Goal: Entertainment & Leisure: Consume media (video, audio)

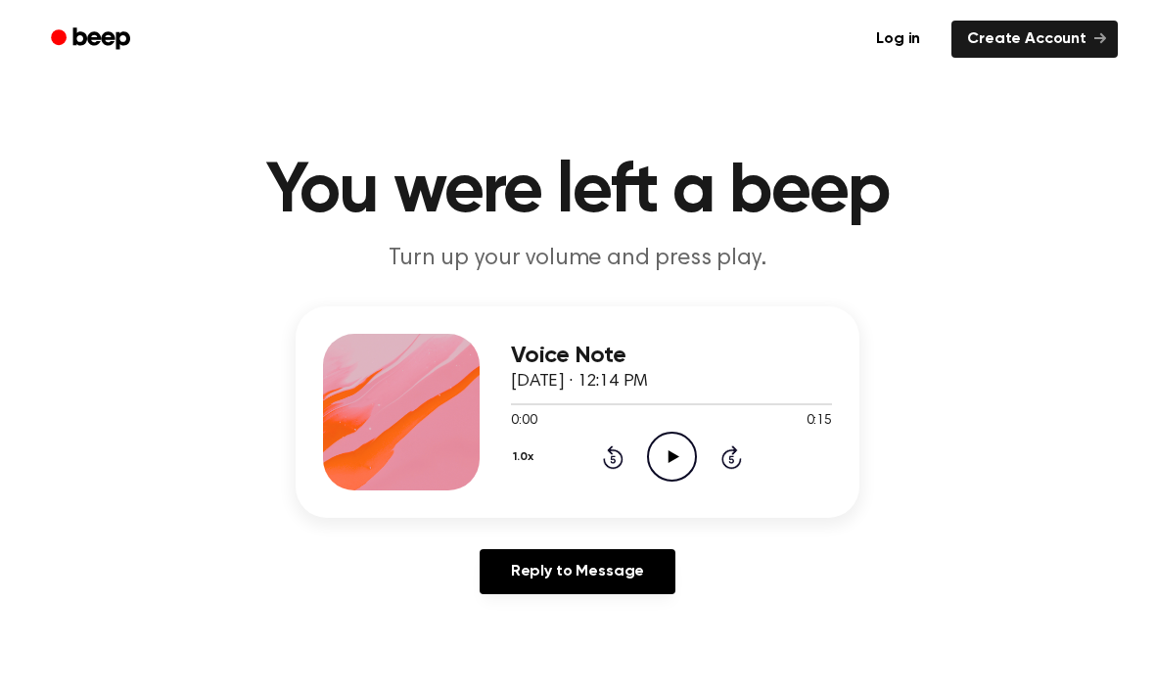
click at [658, 450] on icon "Play Audio" at bounding box center [672, 457] width 50 height 50
click at [404, 438] on div at bounding box center [401, 412] width 157 height 157
click at [678, 443] on icon "Play Audio" at bounding box center [672, 457] width 50 height 50
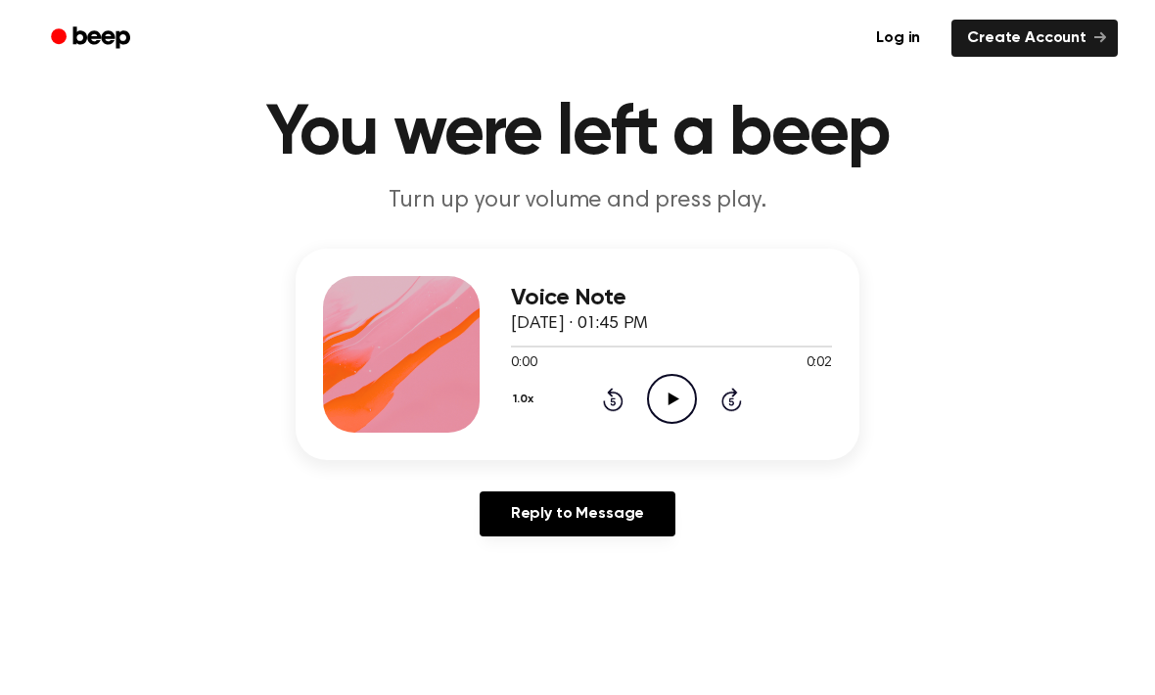
click at [667, 416] on icon "Play Audio" at bounding box center [672, 400] width 50 height 50
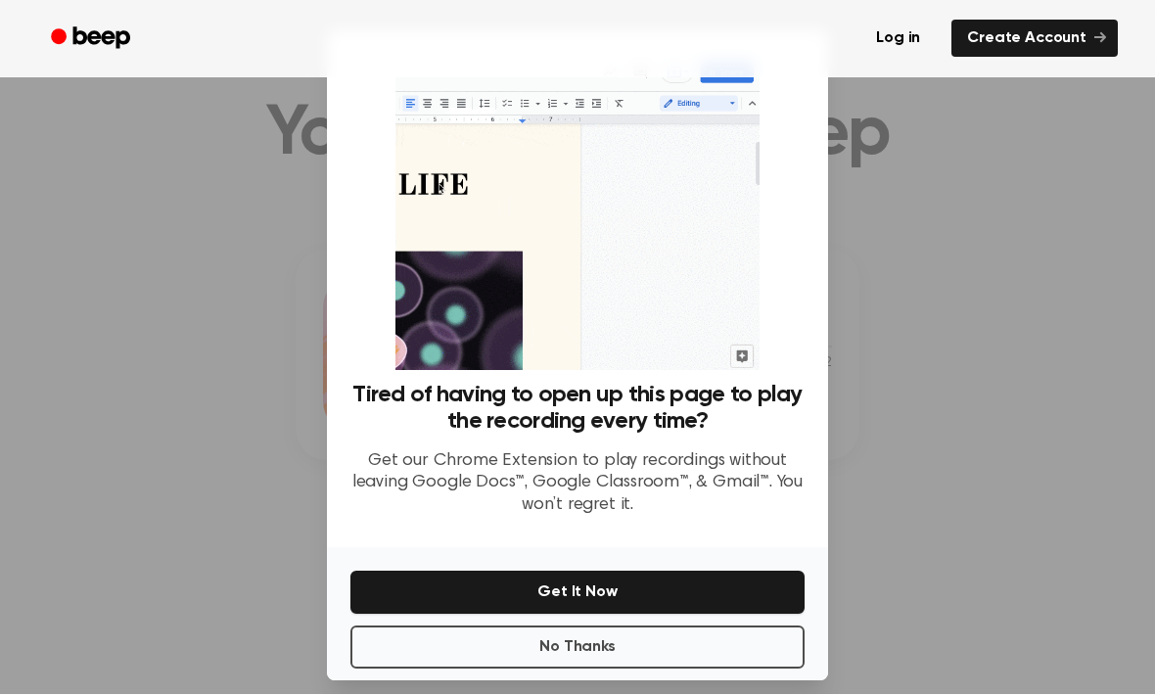
scroll to position [58, 0]
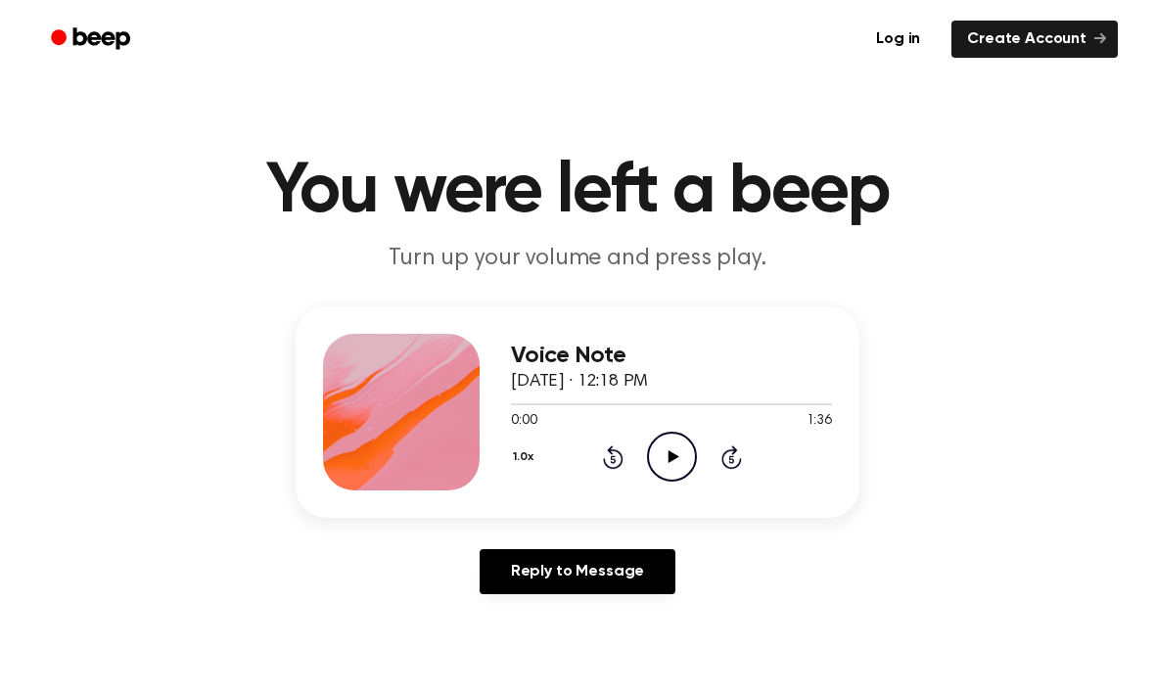
click at [666, 456] on icon "Play Audio" at bounding box center [672, 457] width 50 height 50
